Goal: Information Seeking & Learning: Learn about a topic

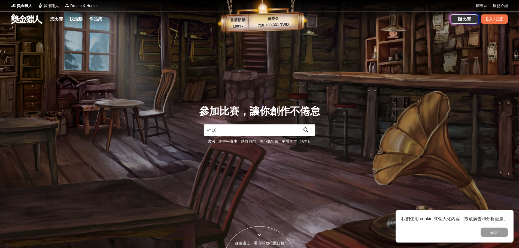
type input "設"
type input "社區"
click button "submit" at bounding box center [306, 129] width 19 height 11
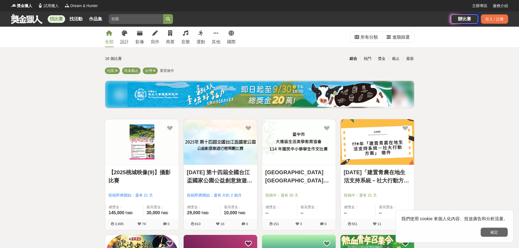
click at [490, 231] on button "確定" at bounding box center [494, 232] width 27 height 9
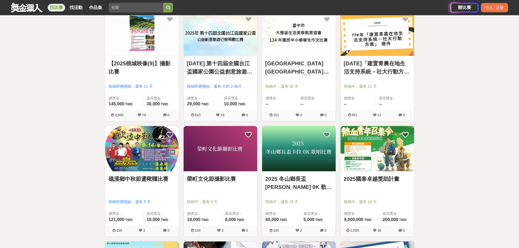
scroll to position [82, 0]
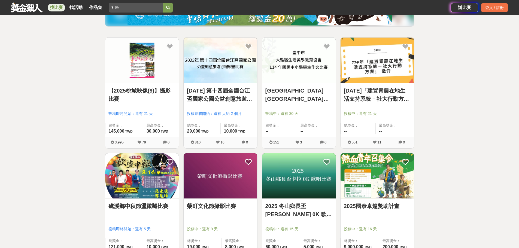
click at [394, 98] on link "[DATE]「建置青農在地生活支持系統－社大行動方案」 徵件" at bounding box center [377, 95] width 67 height 16
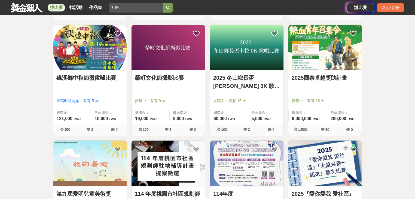
scroll to position [218, 0]
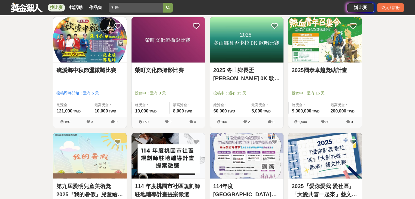
click at [320, 69] on link "2025國泰卓越獎助計畫" at bounding box center [325, 70] width 67 height 8
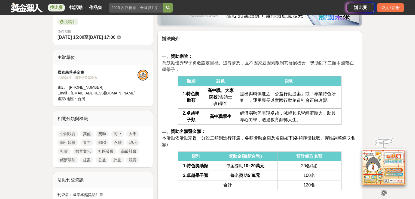
scroll to position [174, 0]
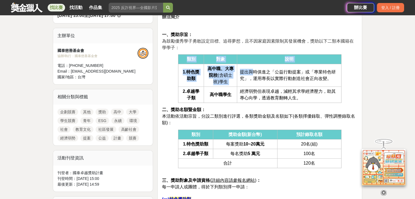
drag, startPoint x: 178, startPoint y: 69, endPoint x: 254, endPoint y: 73, distance: 76.4
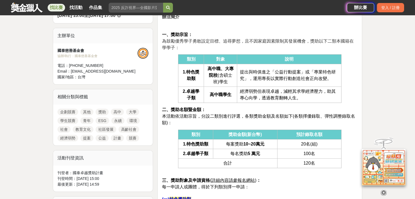
click at [262, 67] on td "提出與時俱進之「公益行動提案」或「專業特色研究」，運用專長以實際行動創造社會正向改變。" at bounding box center [289, 75] width 104 height 23
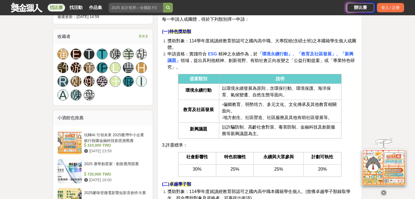
scroll to position [349, 0]
